Goal: Check status: Check status

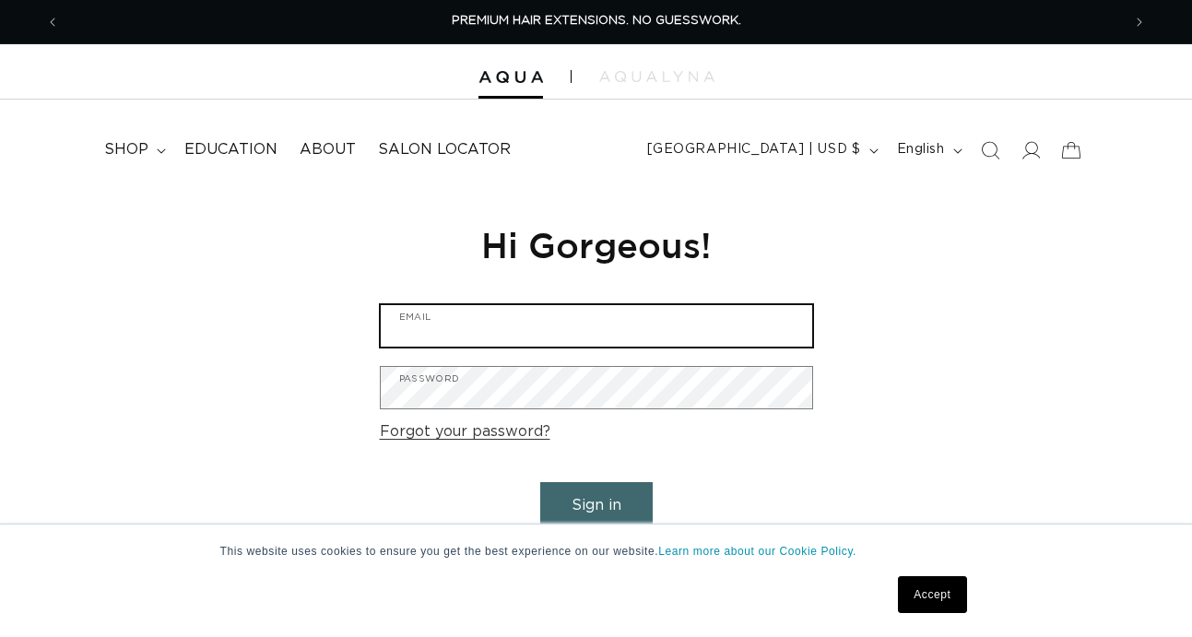
type input "Claudette110@gmail.com"
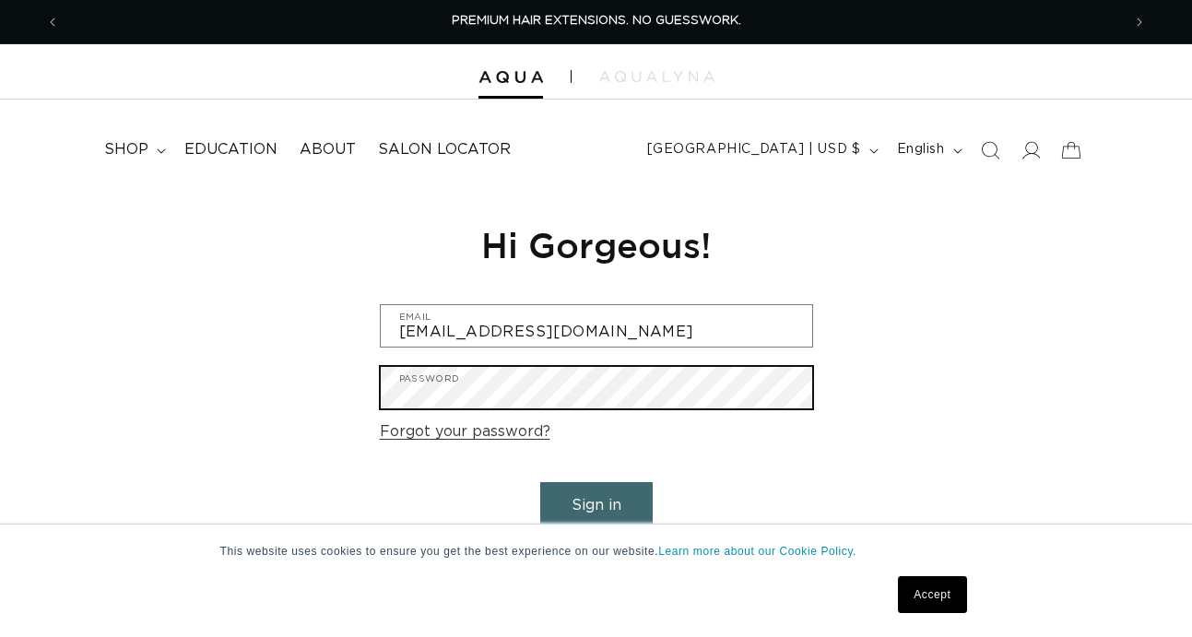
click at [595, 502] on button "Sign in" at bounding box center [596, 505] width 112 height 47
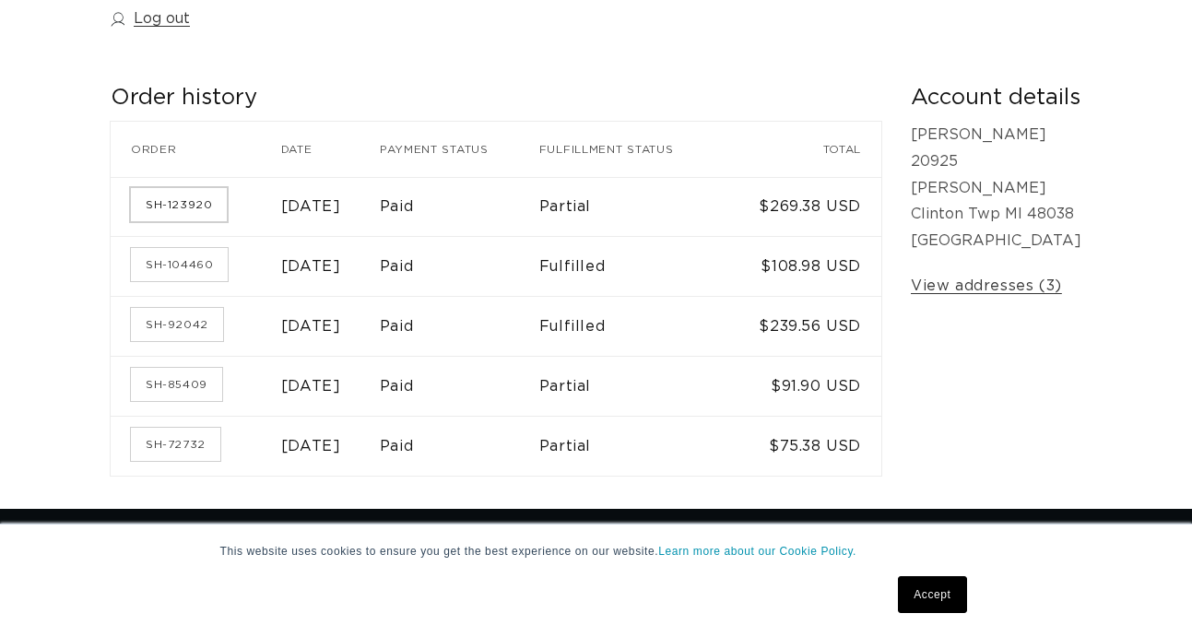
scroll to position [0, 2122]
click at [205, 199] on link "SH-123920" at bounding box center [179, 204] width 96 height 33
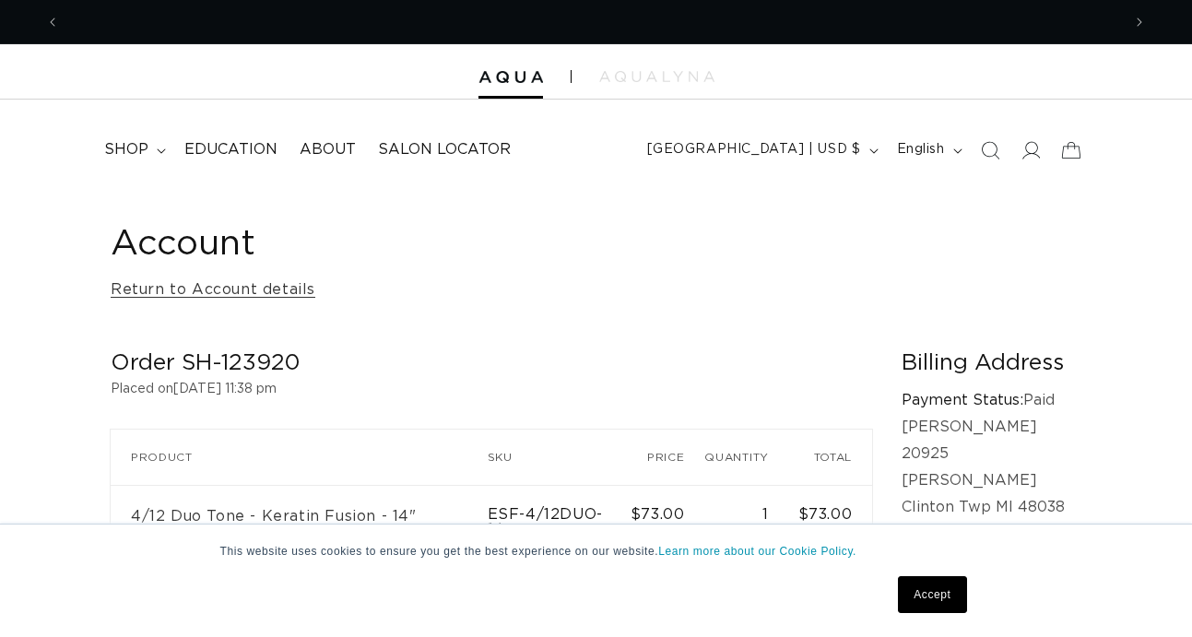
scroll to position [0, 2122]
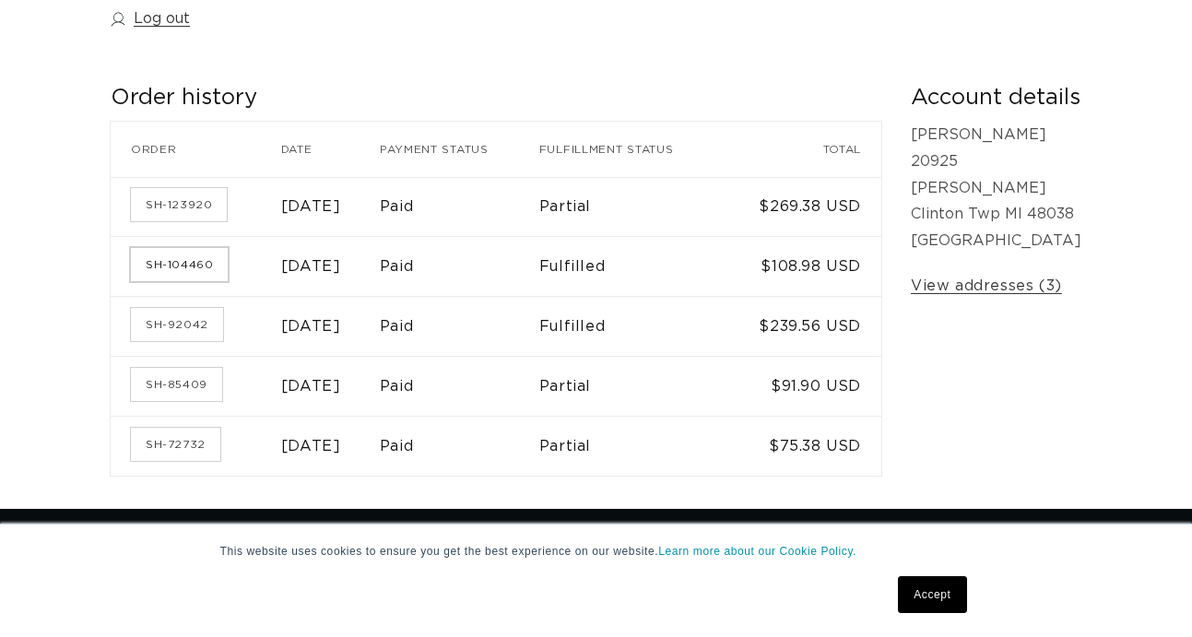
click at [185, 266] on link "SH-104460" at bounding box center [179, 264] width 97 height 33
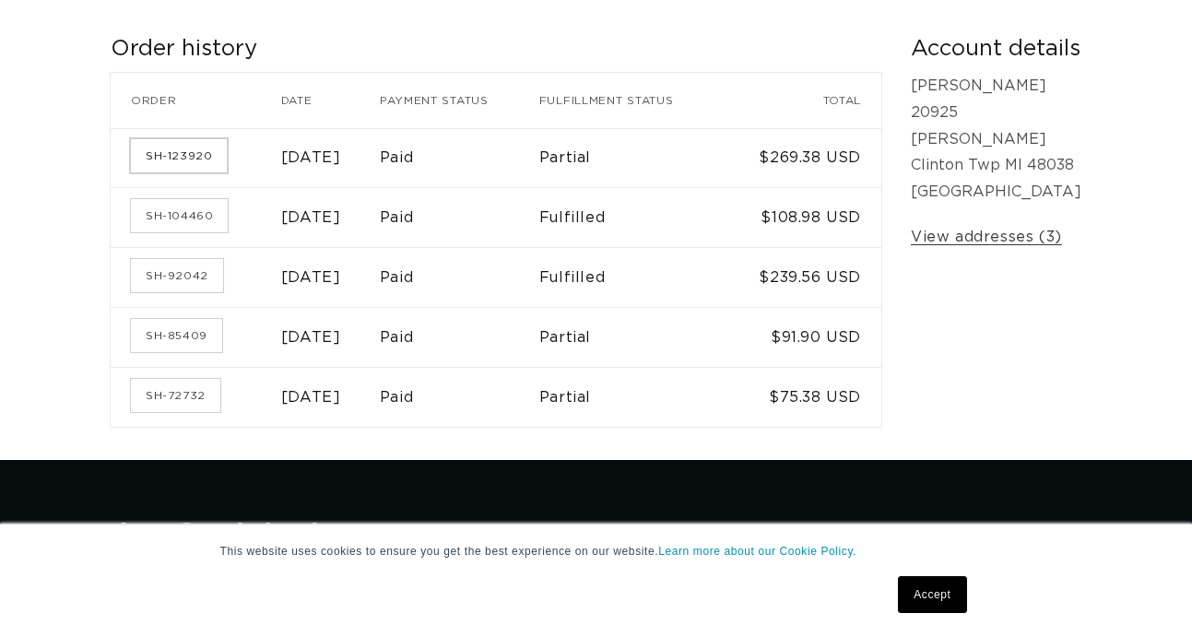
click at [175, 153] on link "SH-123920" at bounding box center [179, 155] width 96 height 33
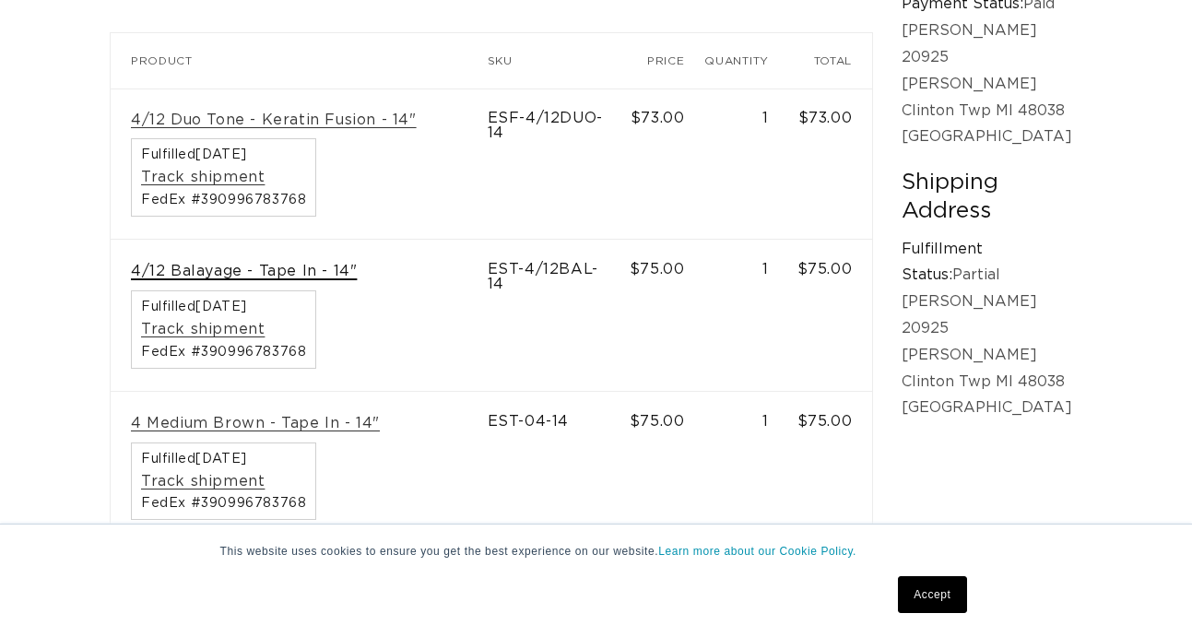
scroll to position [0, 2122]
click at [266, 265] on link "4/12 Balayage - Tape In - 14"" at bounding box center [244, 271] width 226 height 19
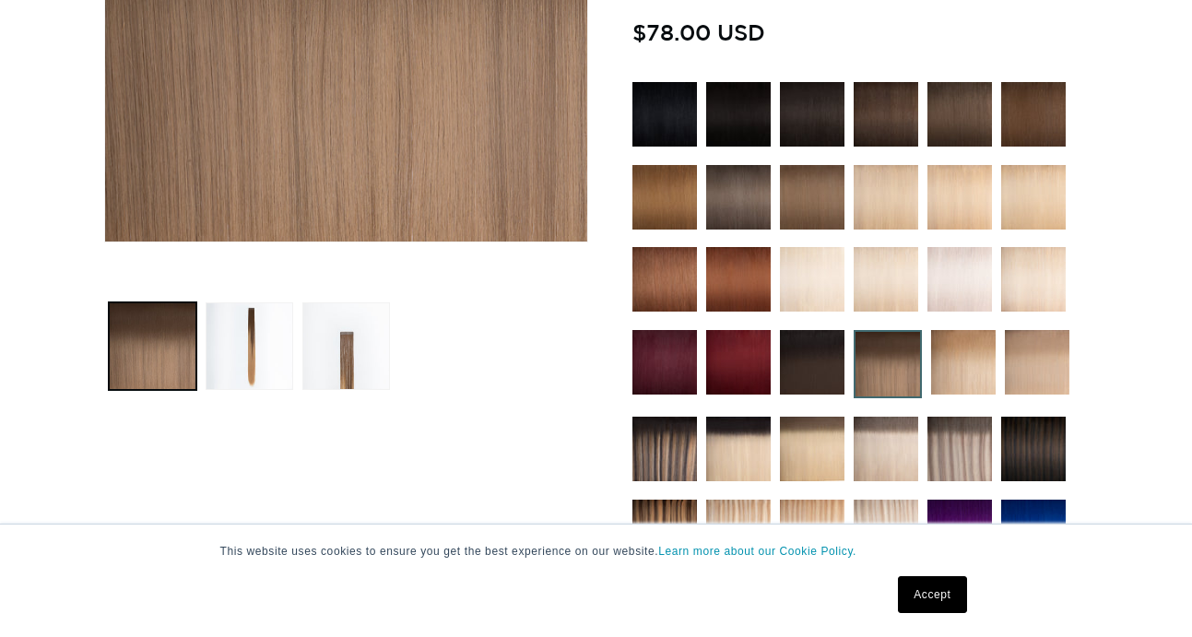
scroll to position [510, 0]
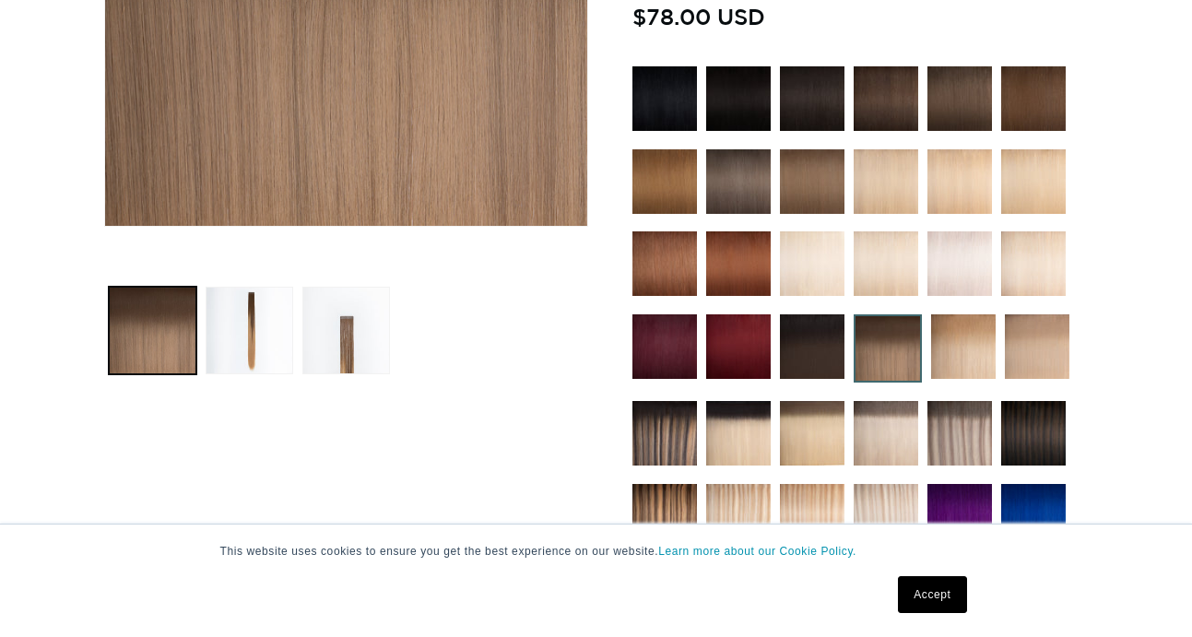
click at [662, 429] on img at bounding box center [664, 433] width 65 height 65
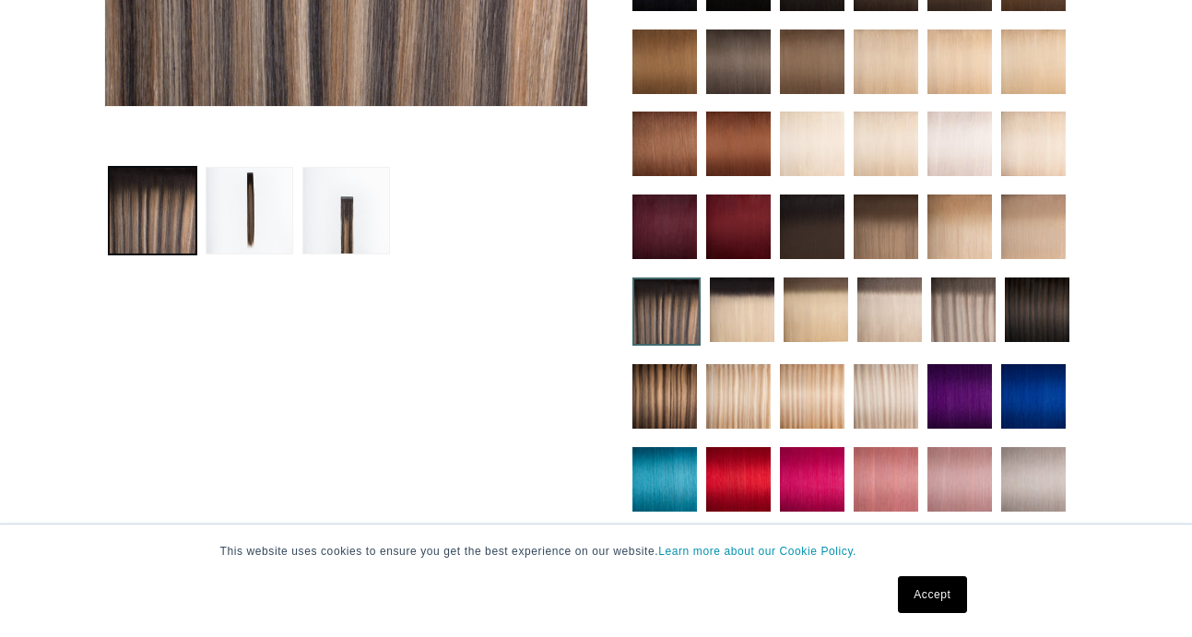
scroll to position [631, 0]
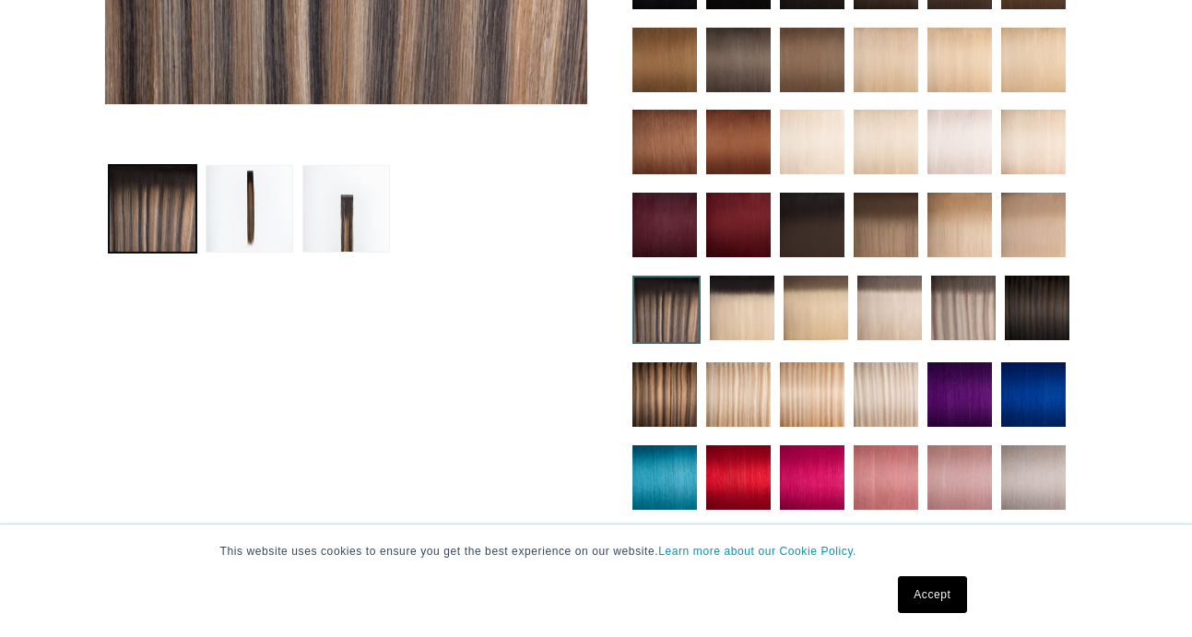
click at [662, 403] on img at bounding box center [664, 394] width 65 height 65
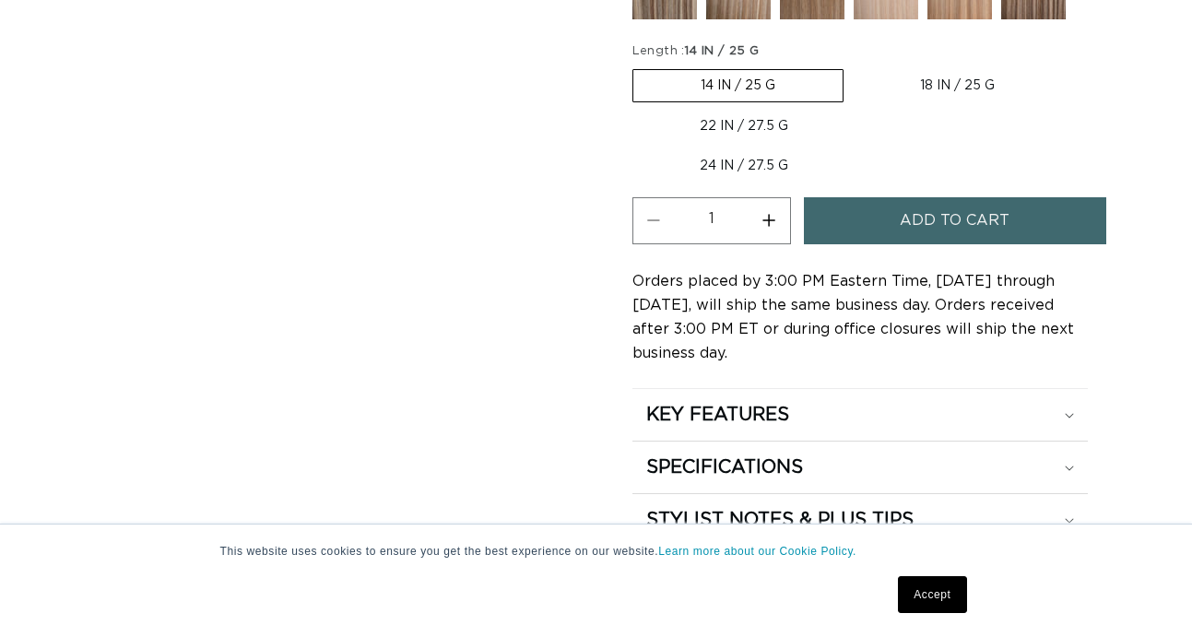
scroll to position [1206, 0]
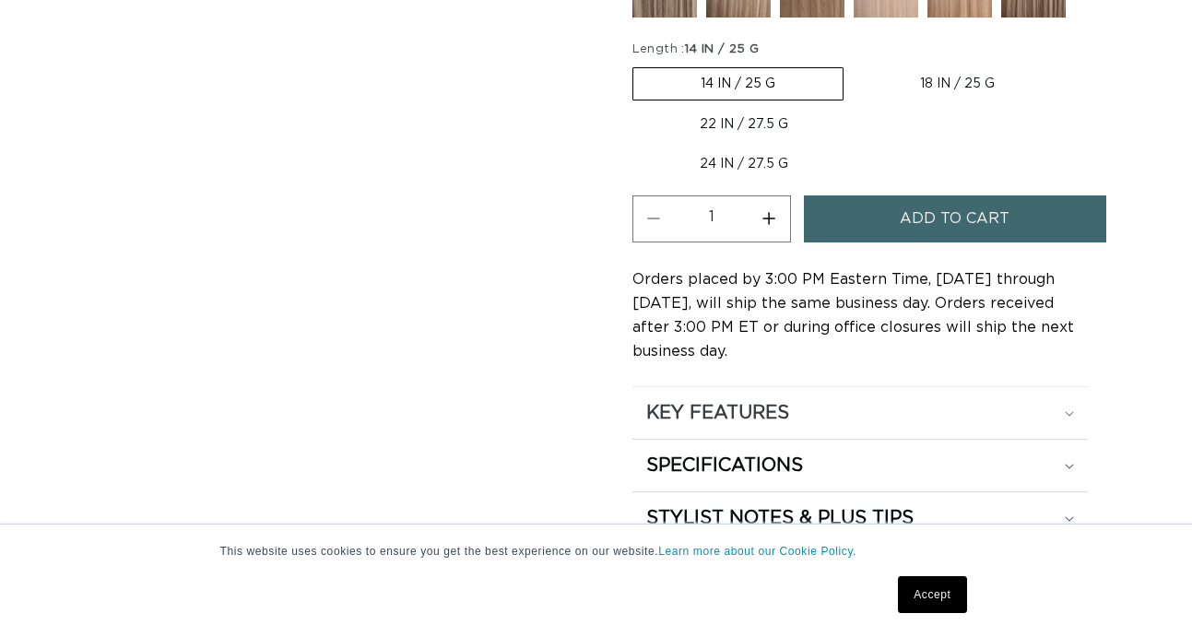
click at [733, 401] on h2 "KEY FEATURES" at bounding box center [717, 413] width 143 height 24
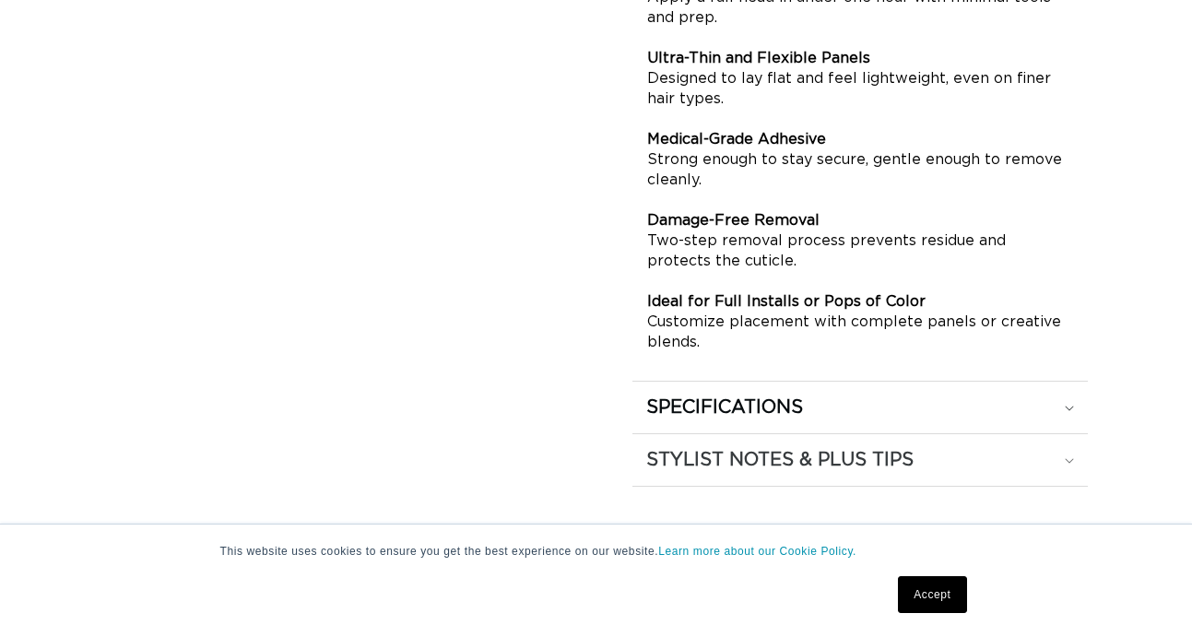
scroll to position [1693, 0]
click at [724, 394] on h2 "SPECIFICATIONS" at bounding box center [724, 406] width 157 height 24
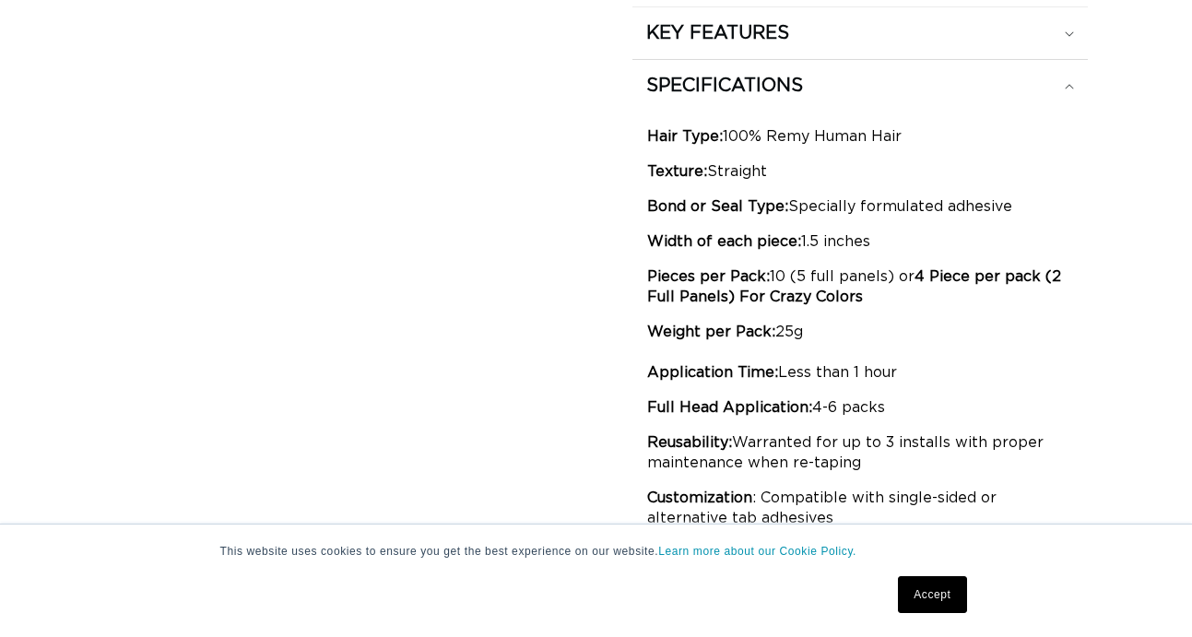
scroll to position [0, 0]
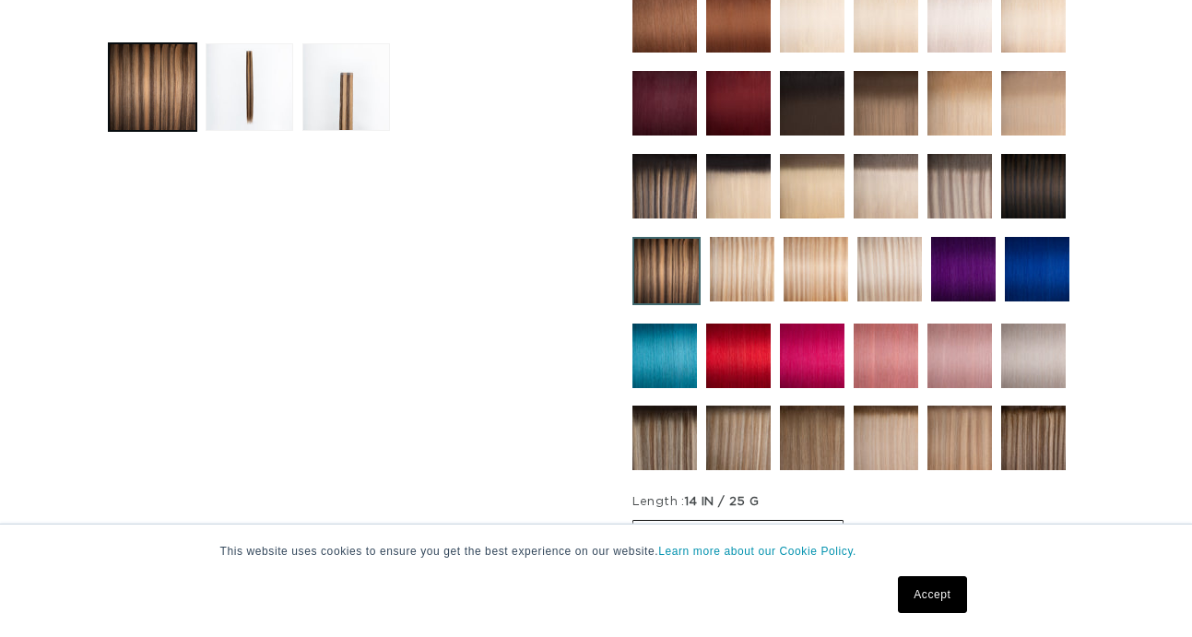
click at [1031, 438] on img at bounding box center [1033, 438] width 65 height 65
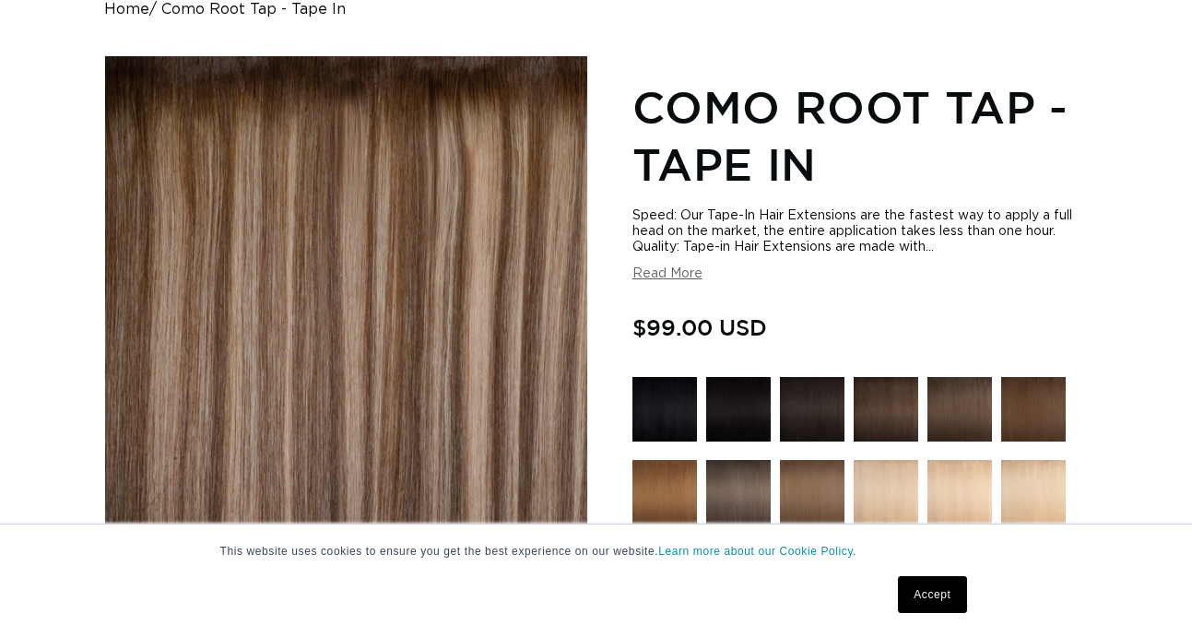
scroll to position [0, 2122]
click at [663, 278] on button "Read More" at bounding box center [667, 274] width 70 height 16
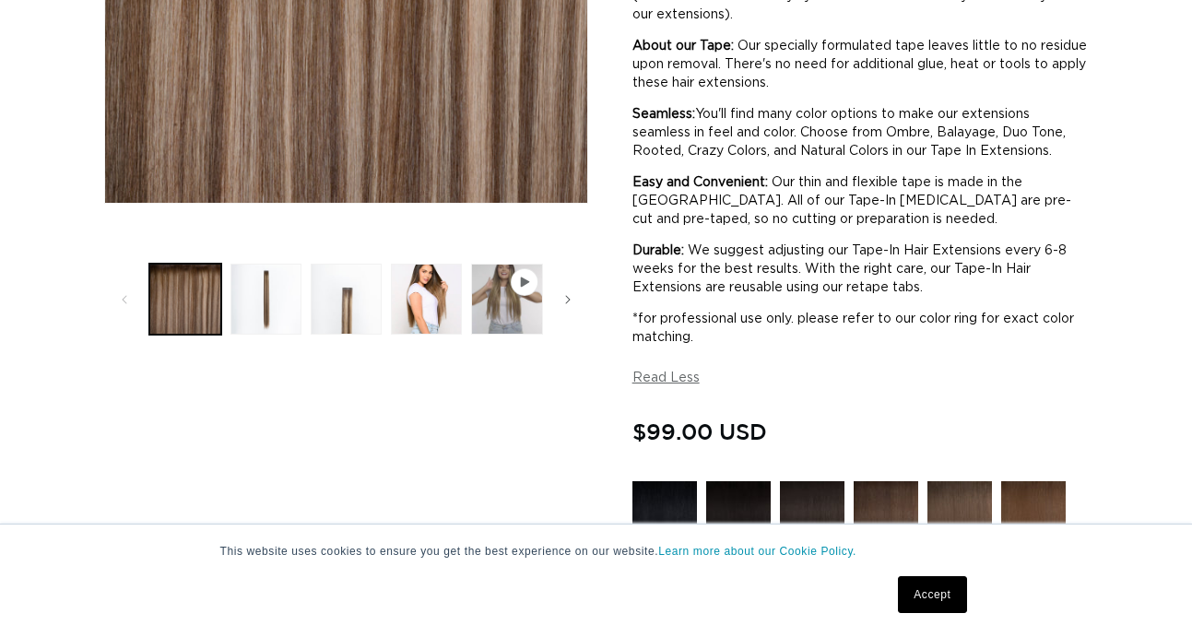
scroll to position [0, 0]
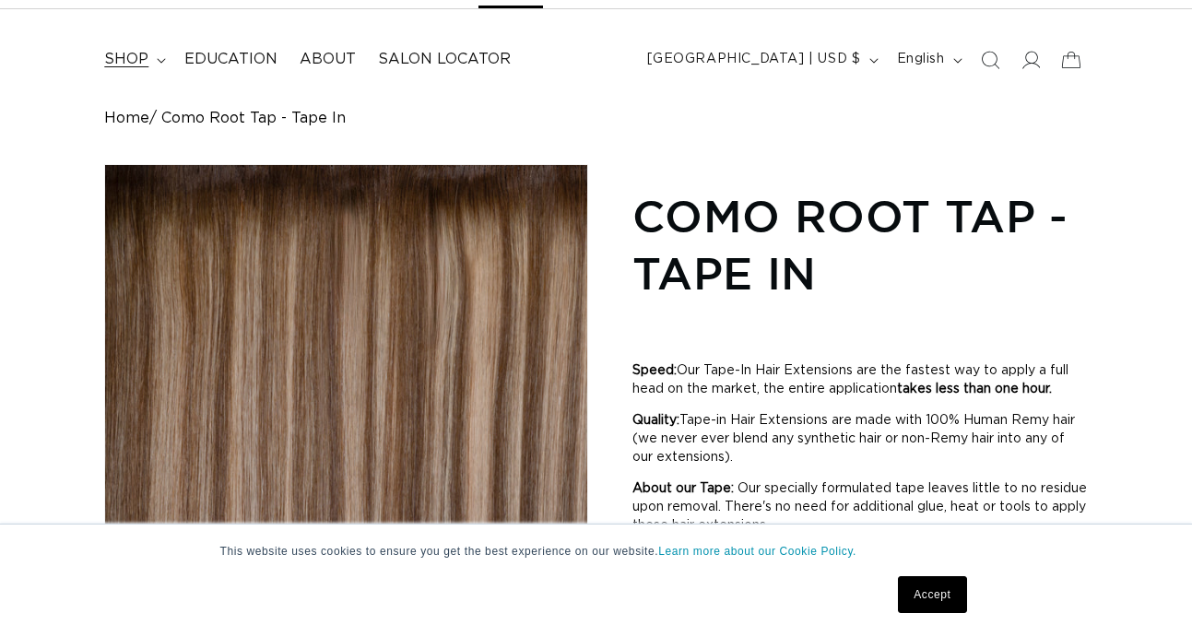
click at [142, 57] on span "shop" at bounding box center [126, 59] width 44 height 19
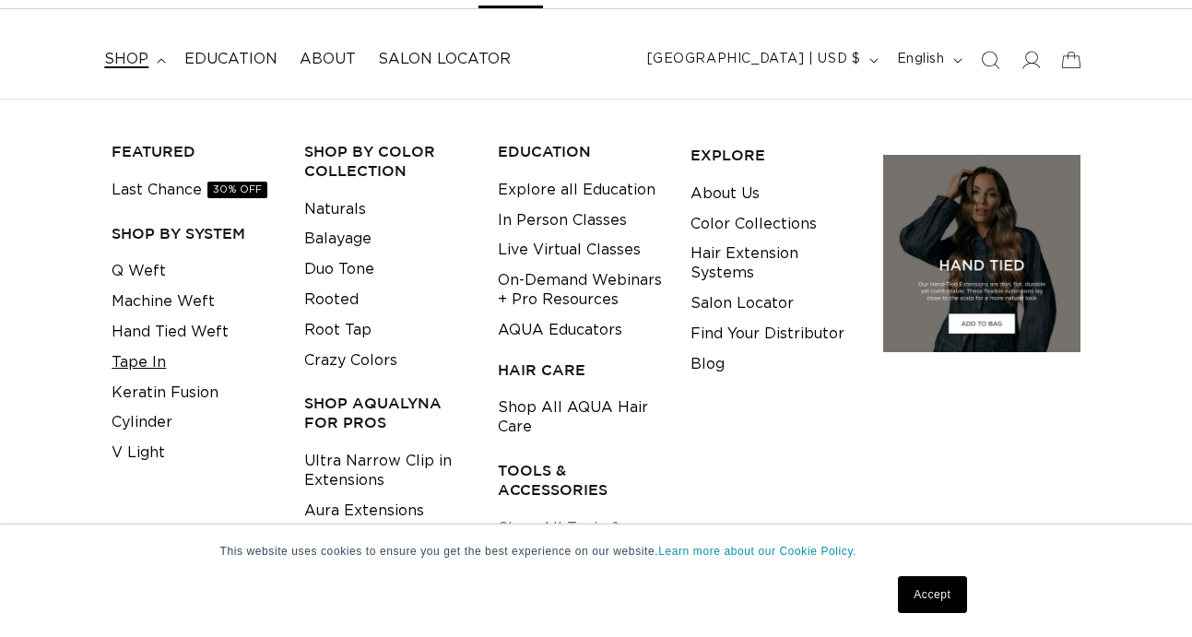
click at [147, 355] on link "Tape In" at bounding box center [139, 362] width 54 height 30
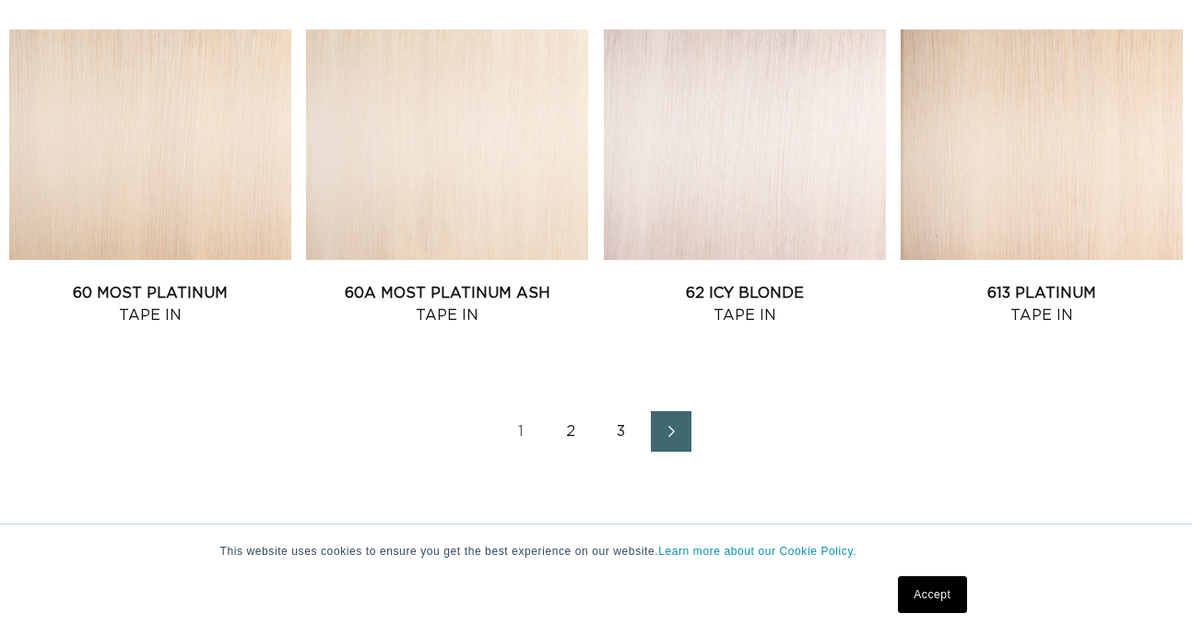
scroll to position [2134, 0]
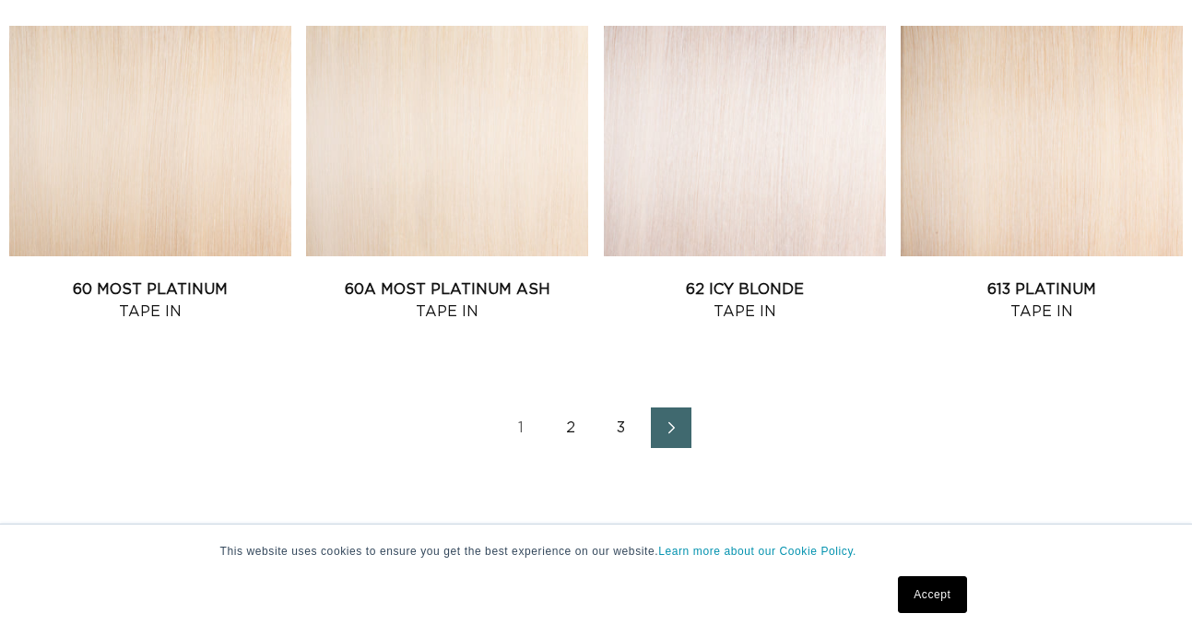
click at [668, 434] on icon "Next page" at bounding box center [672, 427] width 24 height 13
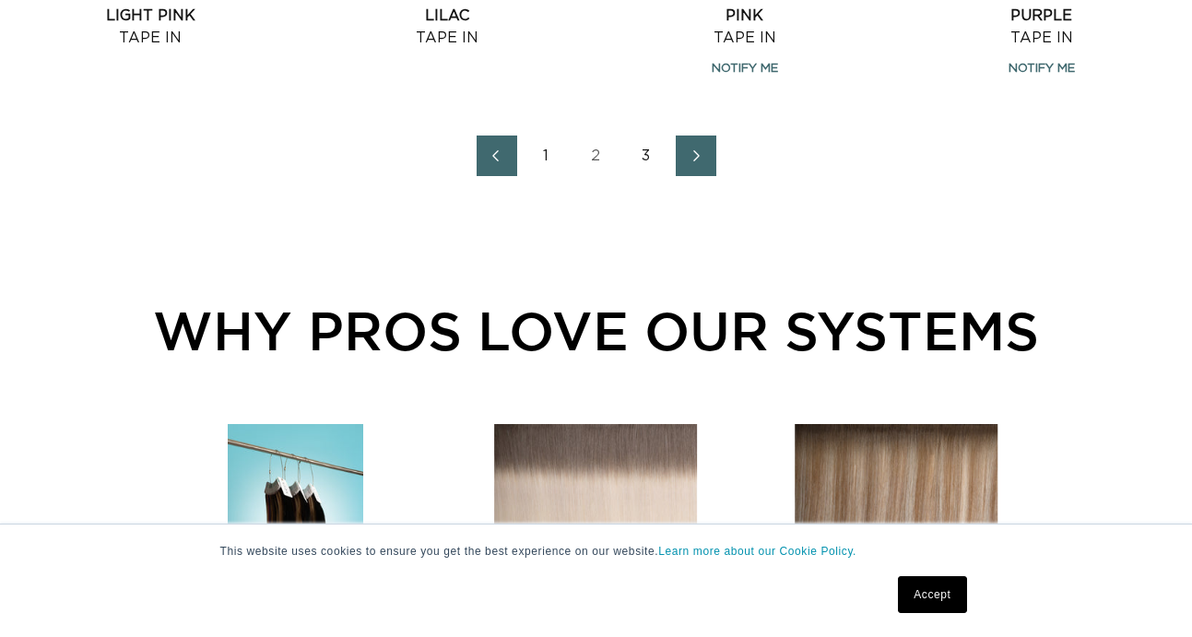
scroll to position [0, 1061]
click at [690, 167] on span "Next page" at bounding box center [695, 156] width 12 height 22
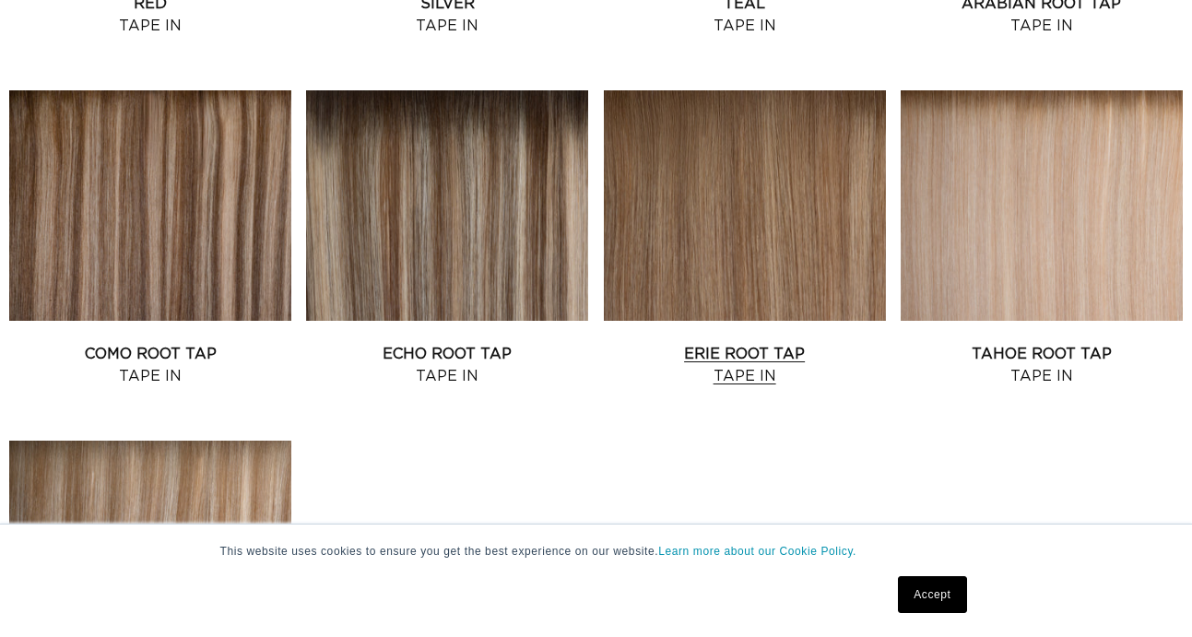
click at [690, 343] on link "Erie Root Tap Tape In" at bounding box center [745, 365] width 282 height 44
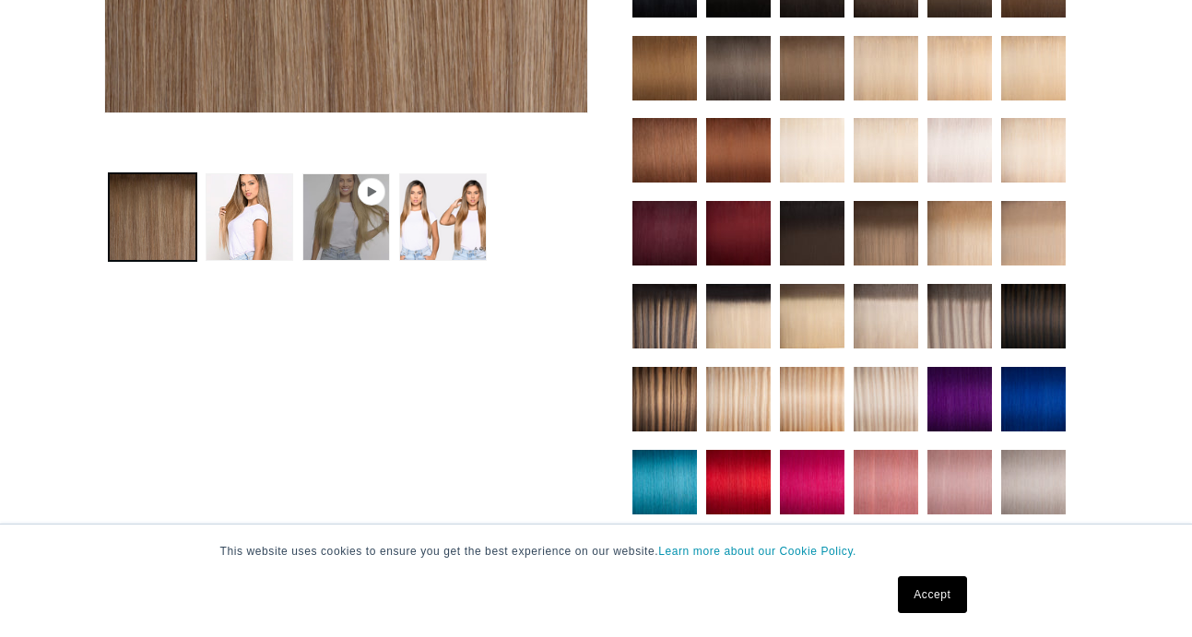
scroll to position [685, 0]
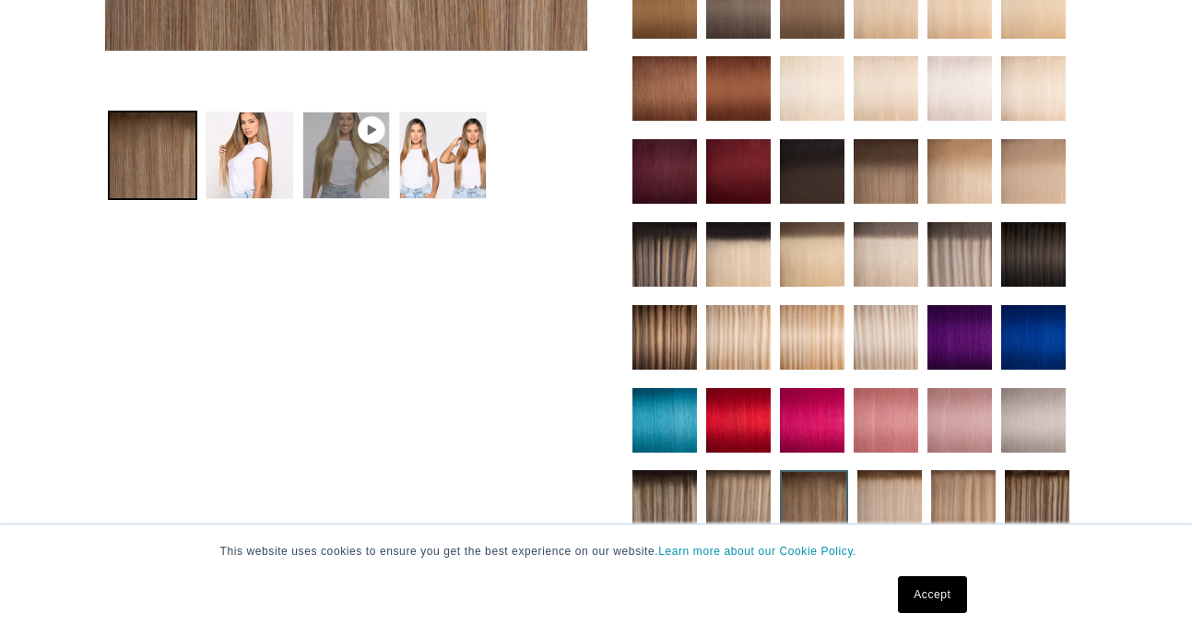
click at [664, 330] on img at bounding box center [664, 337] width 65 height 65
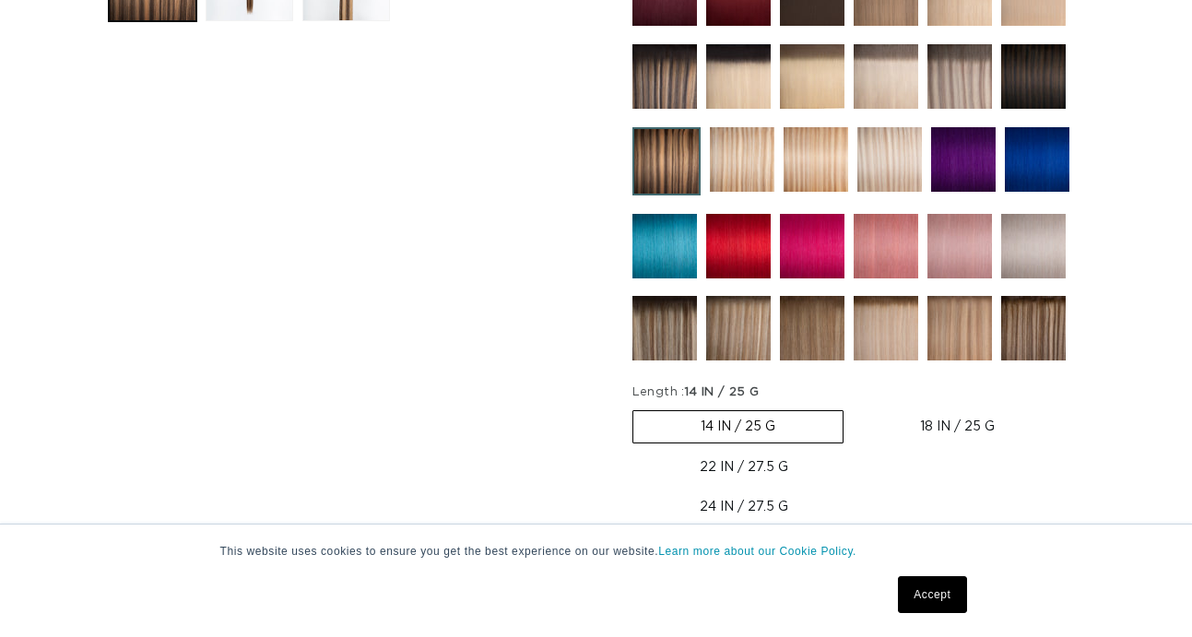
scroll to position [864, 0]
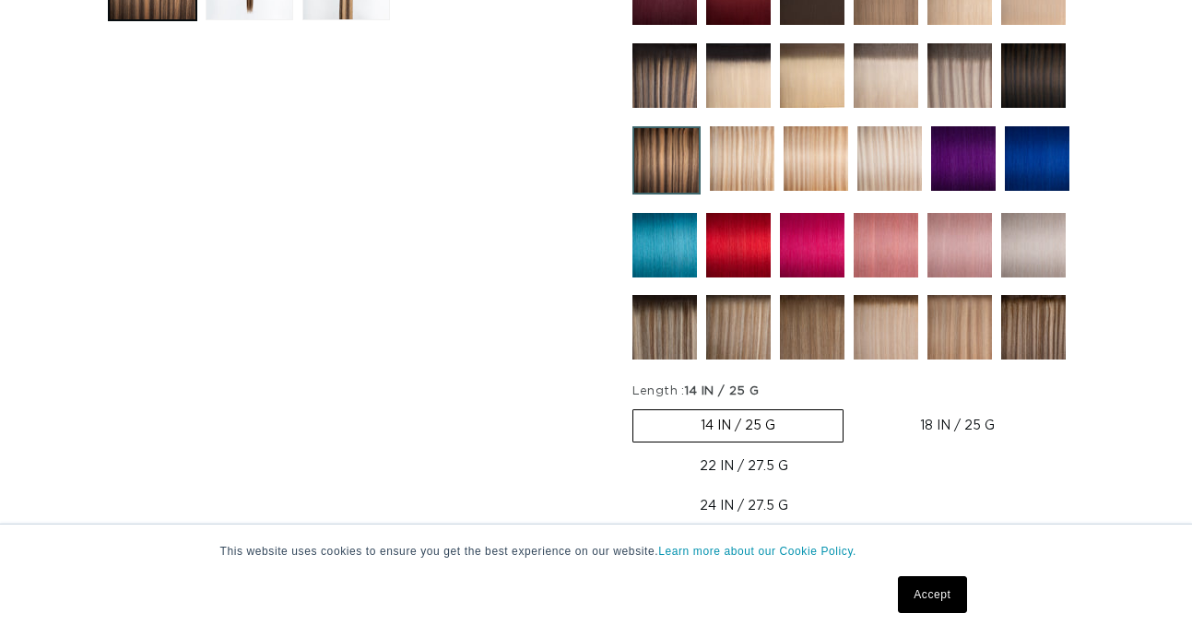
click at [697, 429] on label "14 IN / 25 G Variant sold out or unavailable" at bounding box center [737, 425] width 211 height 33
click at [638, 406] on input "14 IN / 25 G Variant sold out or unavailable" at bounding box center [637, 406] width 1 height 1
click at [878, 537] on button "Add to cart" at bounding box center [955, 560] width 302 height 47
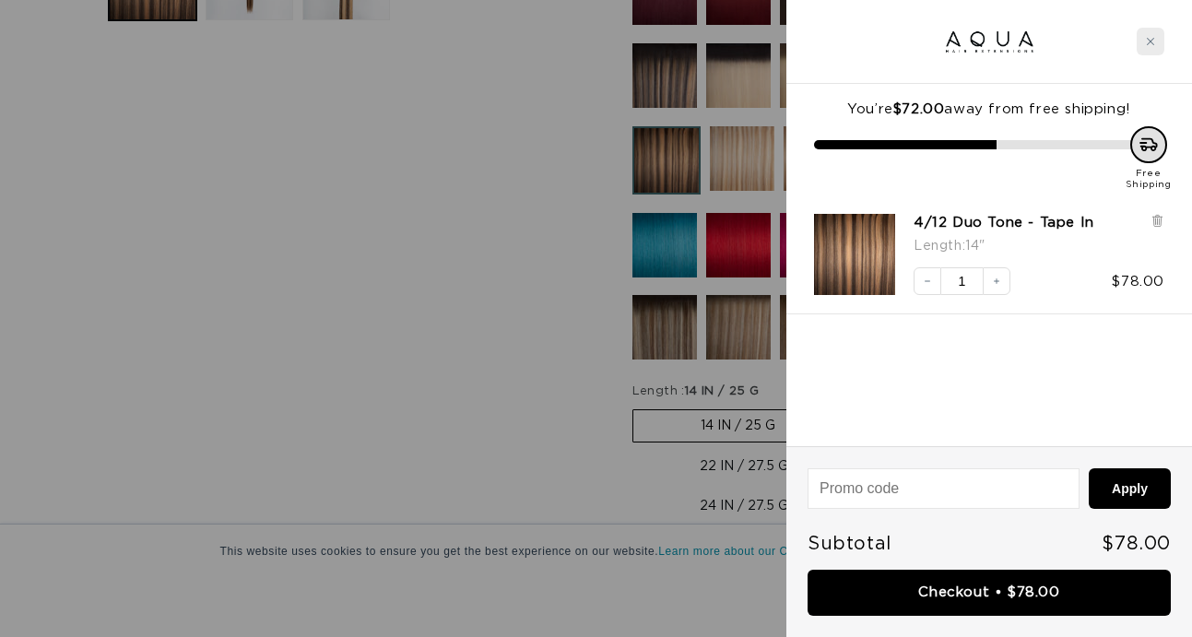
click at [1157, 39] on div "Close cart" at bounding box center [1150, 42] width 28 height 28
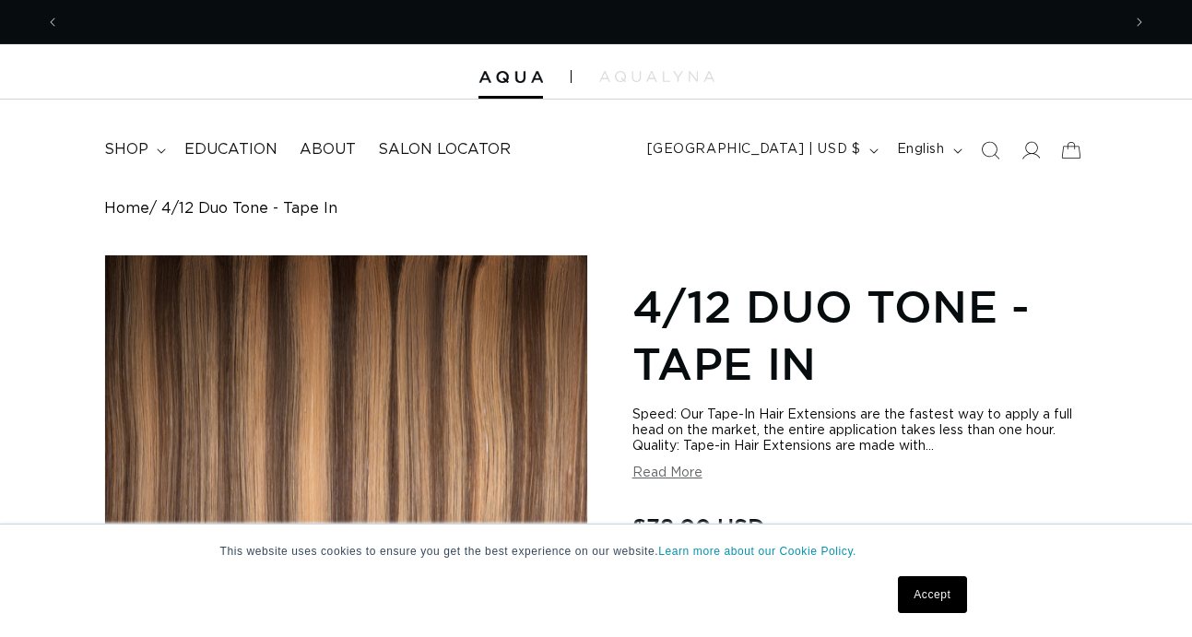
scroll to position [0, 2122]
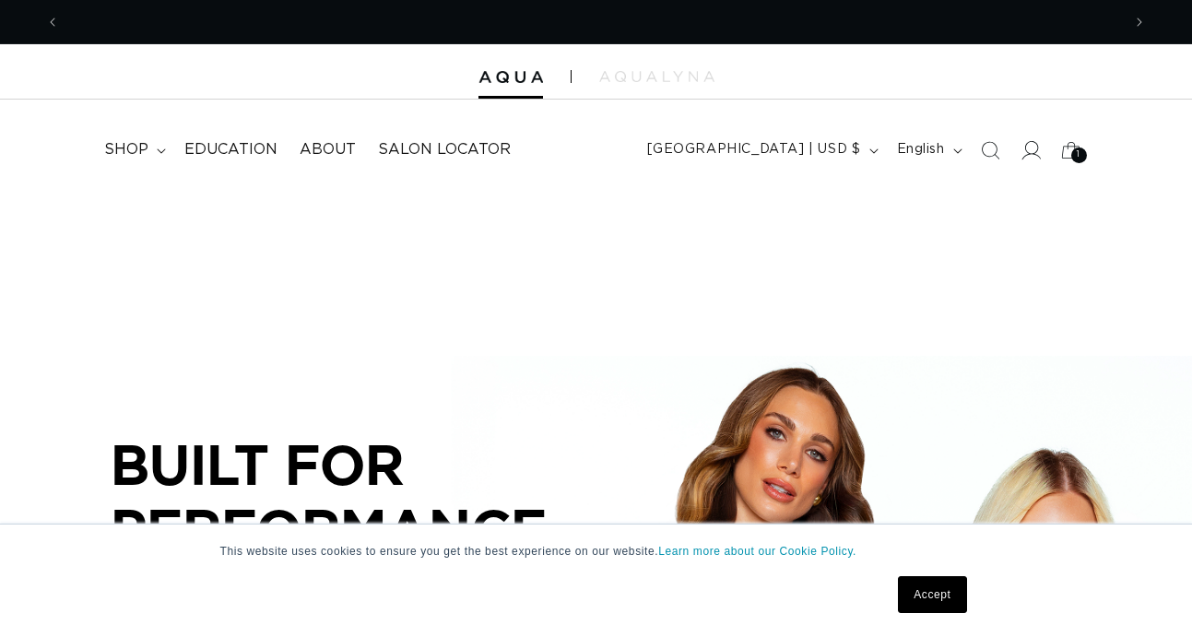
click at [1033, 154] on icon at bounding box center [1029, 149] width 19 height 19
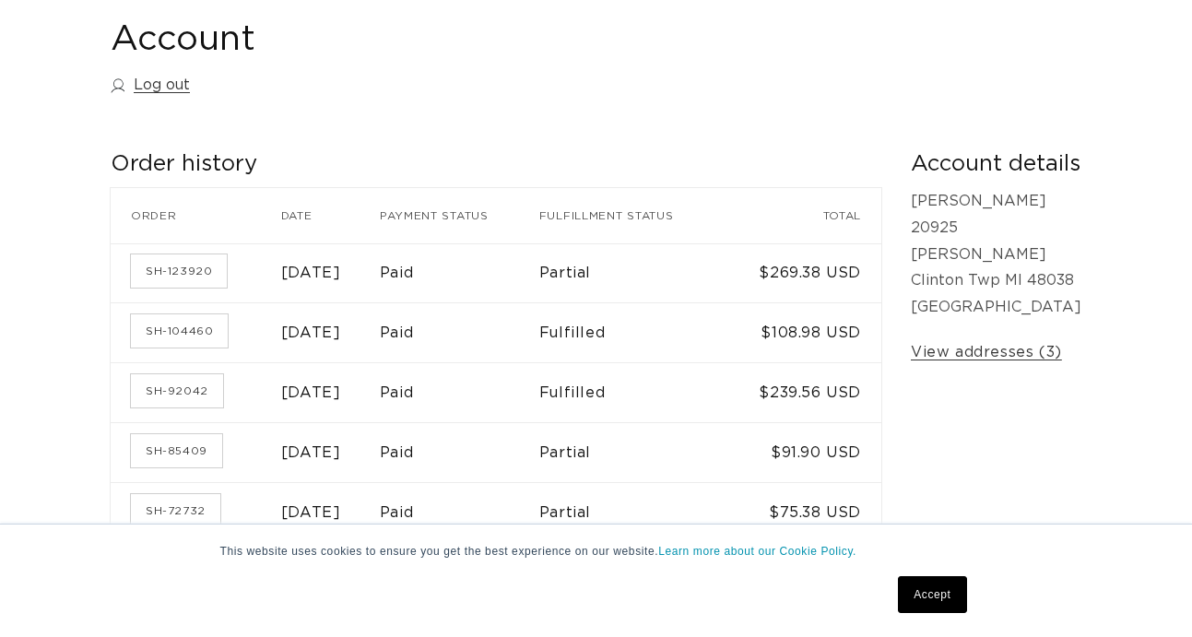
scroll to position [0, 1061]
click at [192, 268] on link "SH-123920" at bounding box center [179, 270] width 96 height 33
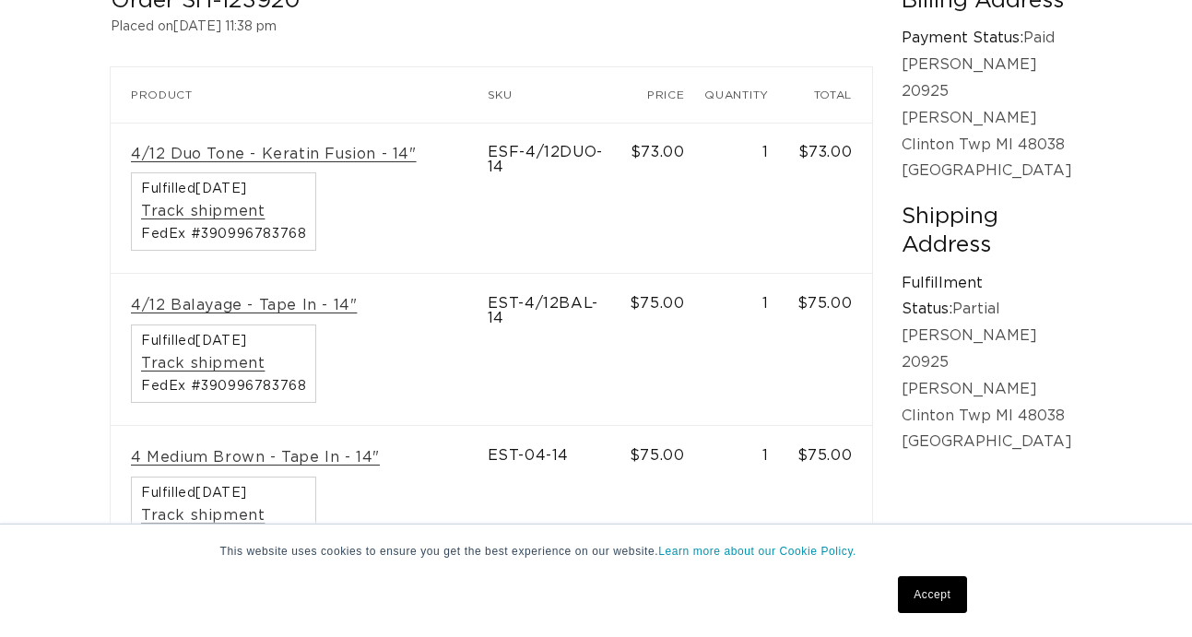
scroll to position [0, 2122]
click at [253, 298] on link "4/12 Balayage - Tape In - 14"" at bounding box center [244, 305] width 226 height 19
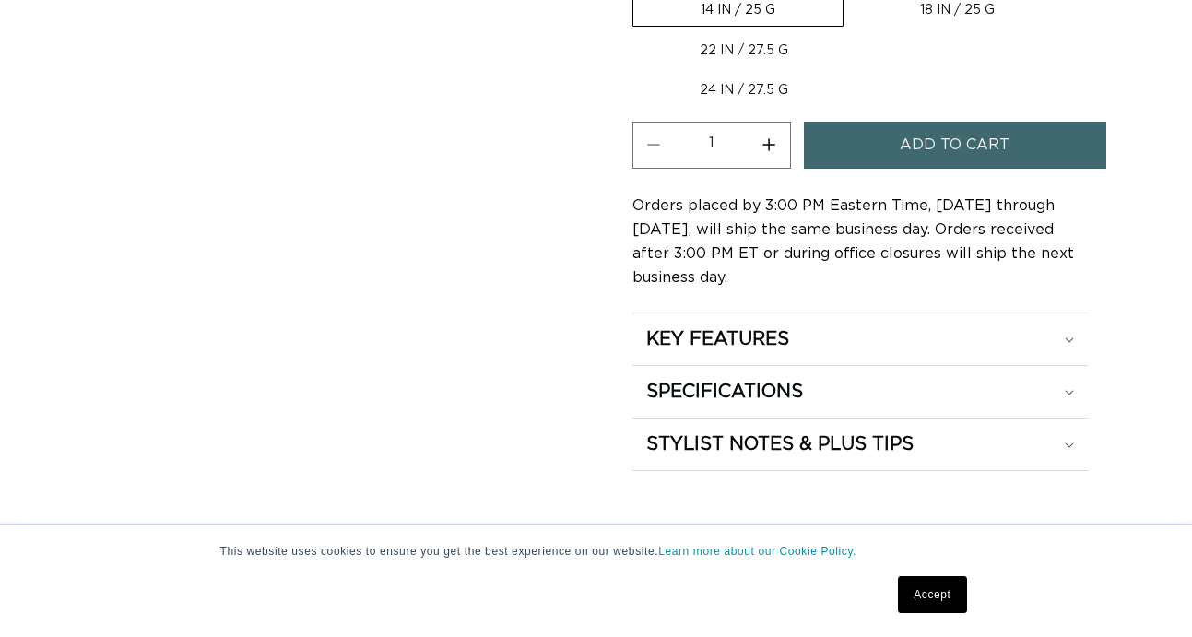
scroll to position [1280, 0]
click at [712, 326] on h2 "KEY FEATURES" at bounding box center [717, 338] width 143 height 24
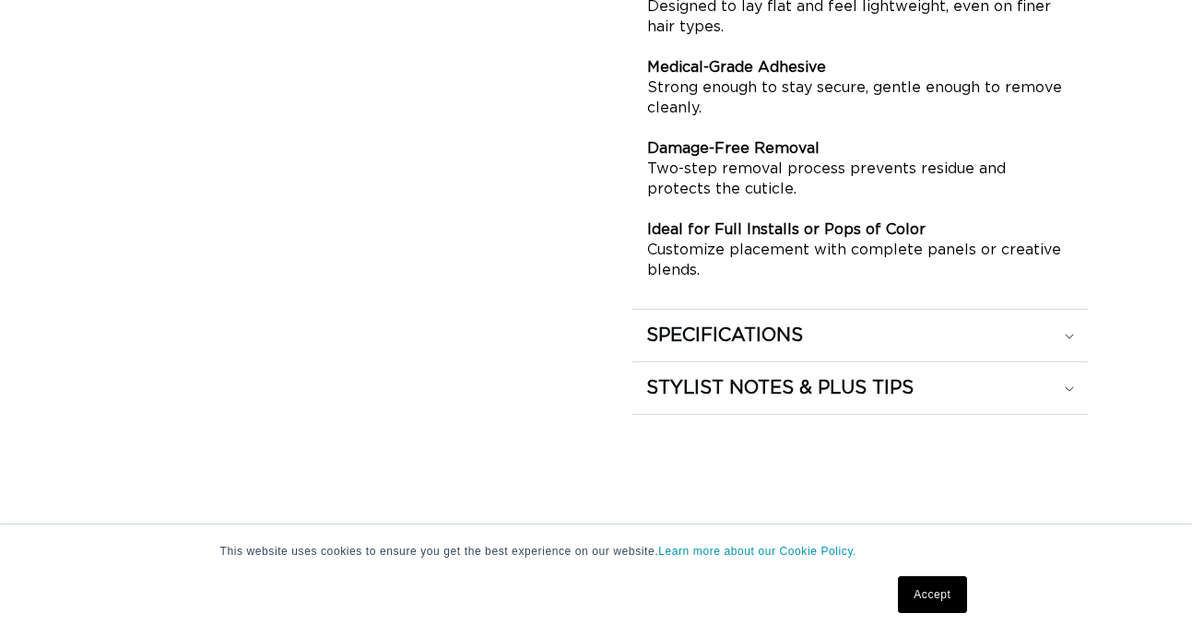
scroll to position [1776, 0]
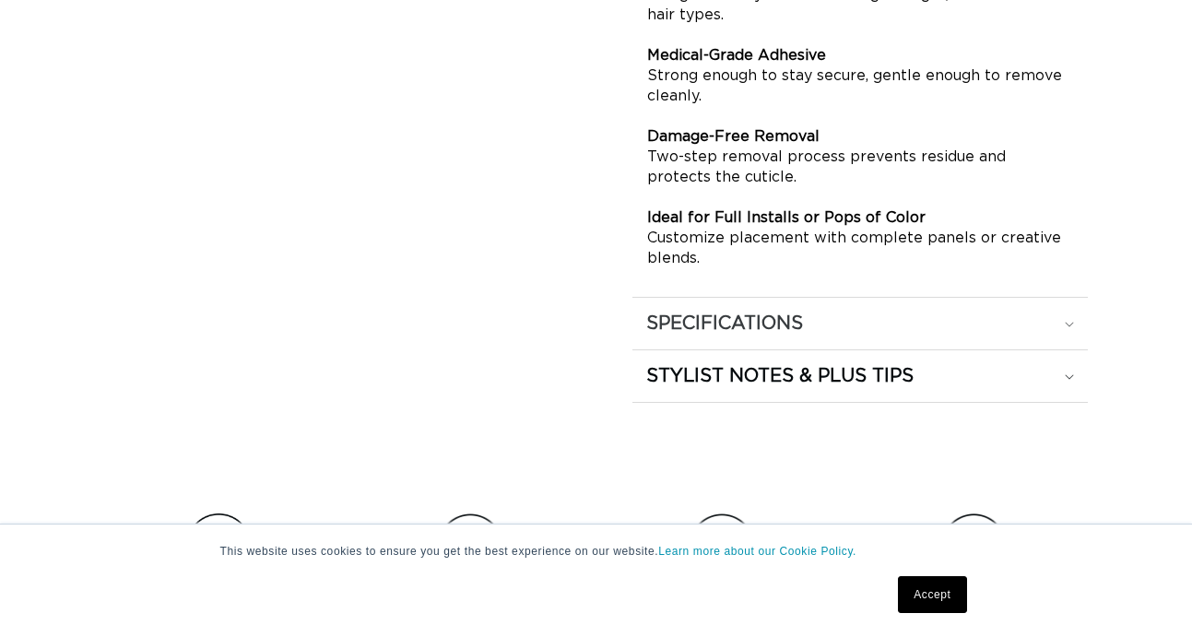
click at [706, 312] on h2 "SPECIFICATIONS" at bounding box center [724, 324] width 157 height 24
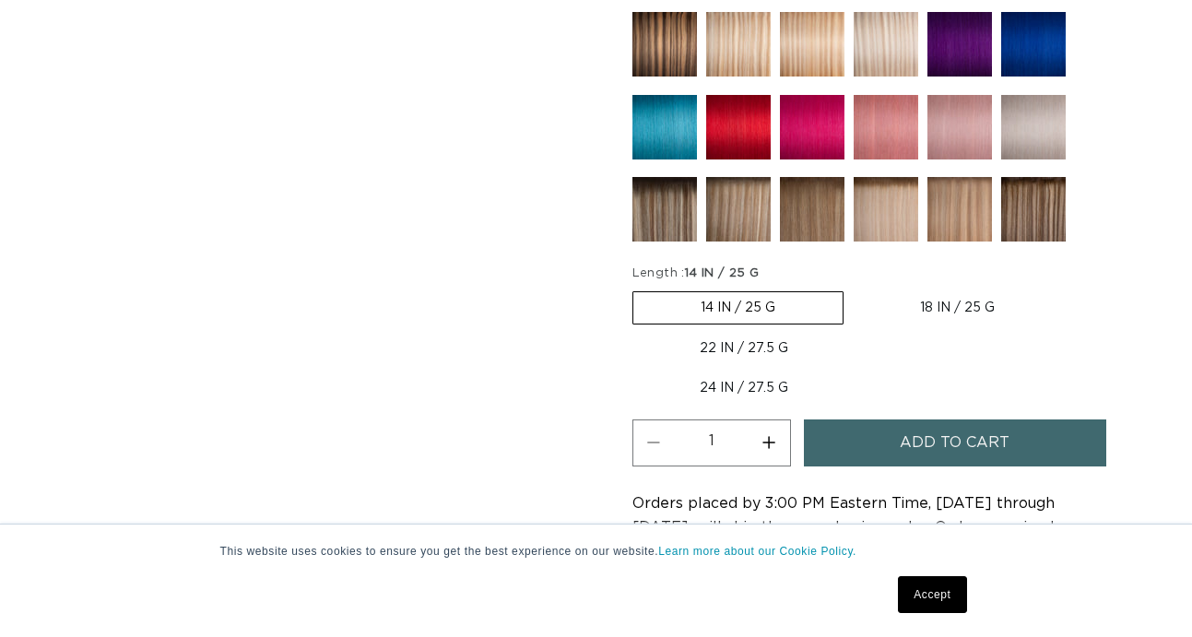
scroll to position [747, 0]
